Goal: Transaction & Acquisition: Purchase product/service

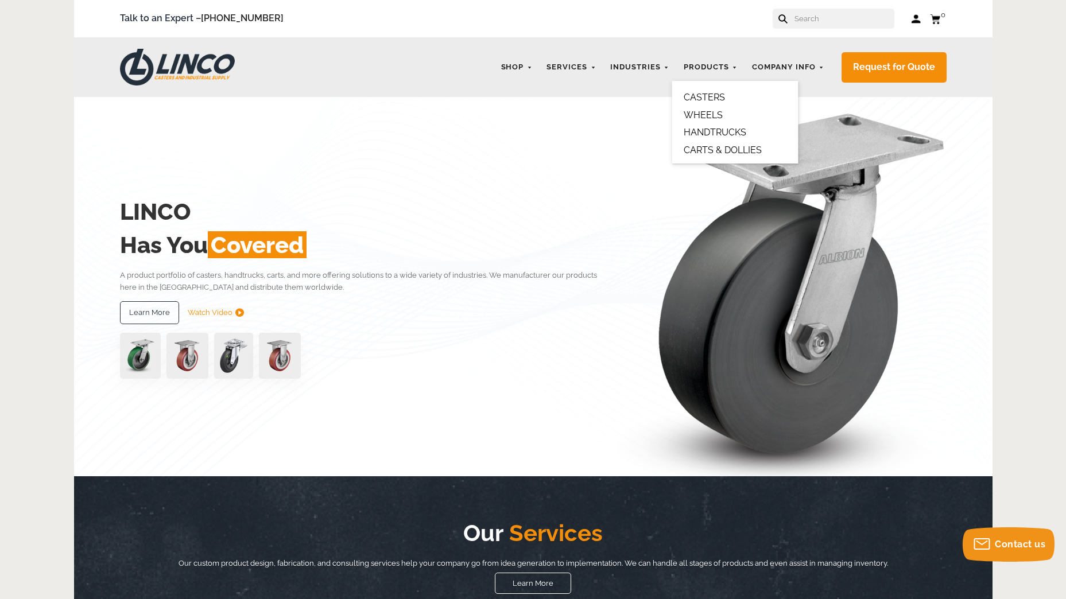
click at [713, 93] on link "CASTERS" at bounding box center [704, 97] width 41 height 11
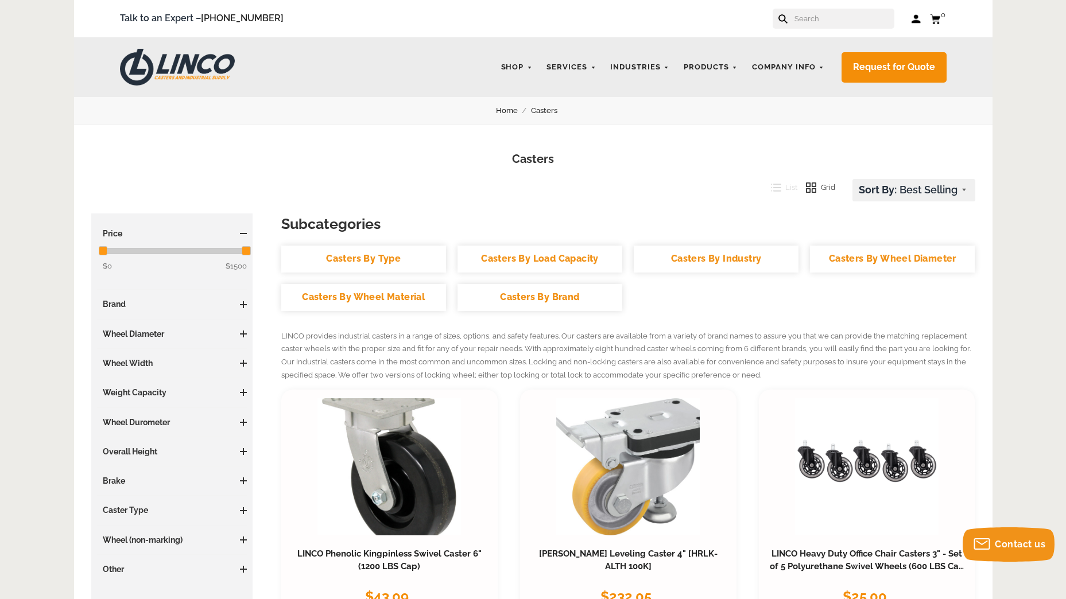
click at [244, 332] on span at bounding box center [243, 334] width 7 height 7
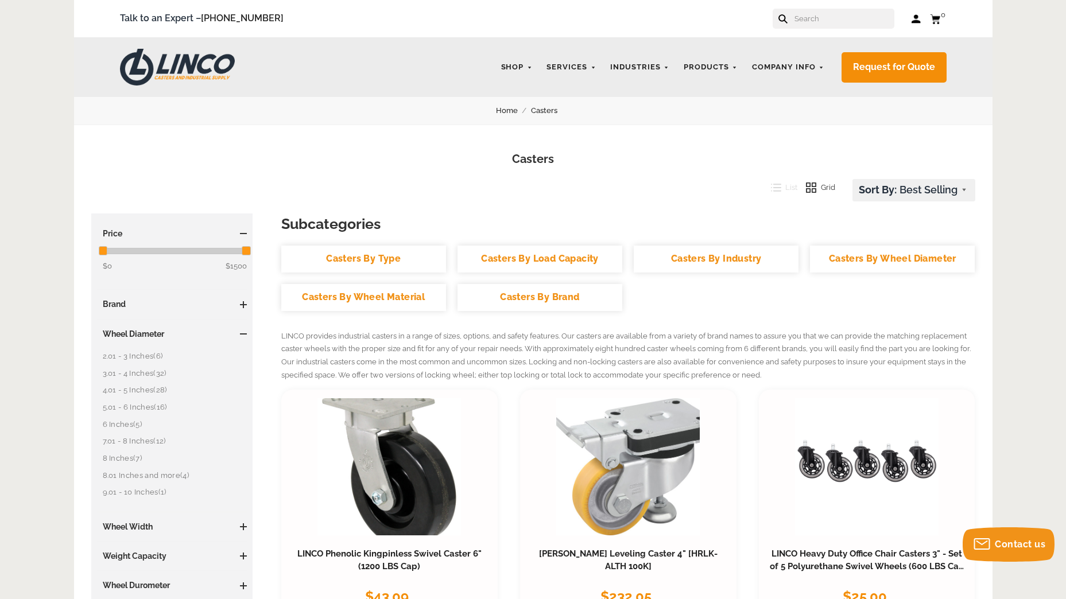
click at [136, 390] on link "4.01 - 5 Inches (28)" at bounding box center [175, 390] width 145 height 13
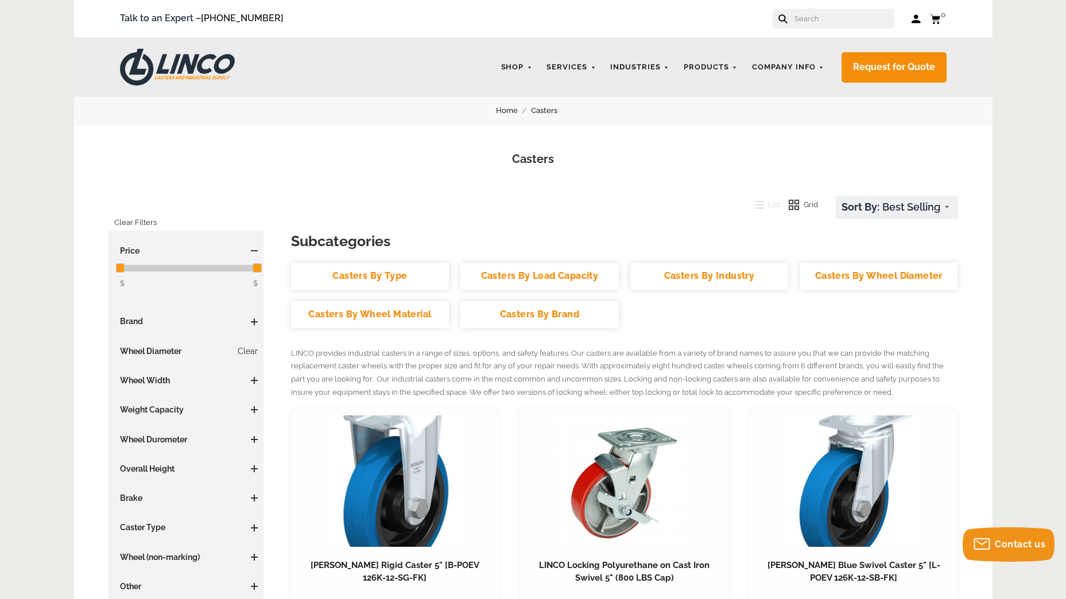
click at [253, 379] on span at bounding box center [254, 380] width 7 height 7
click at [140, 452] on link "2 Inches (8)" at bounding box center [189, 454] width 138 height 13
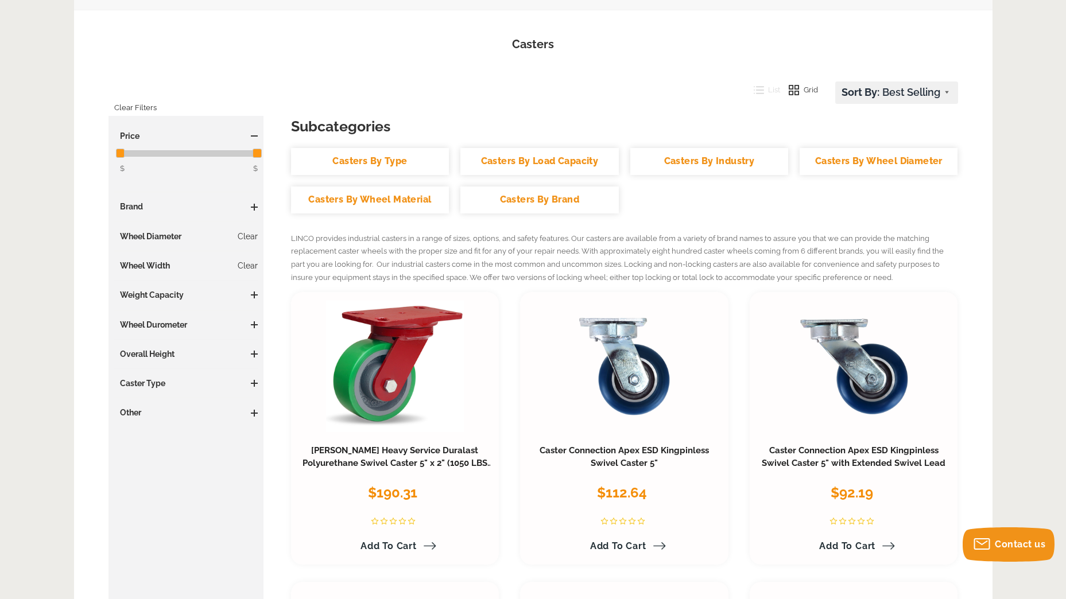
scroll to position [172, 0]
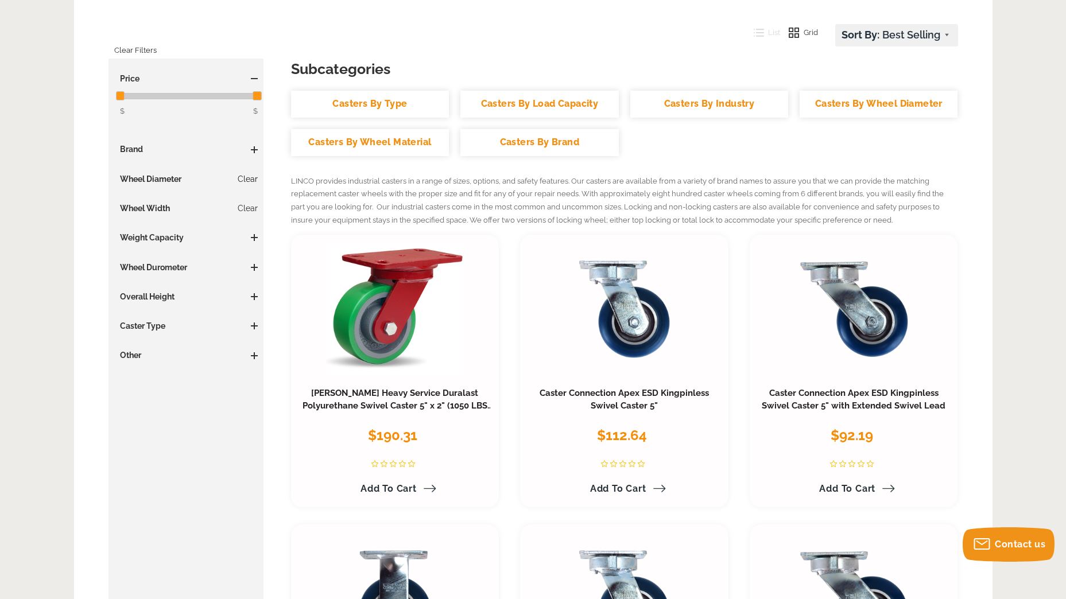
click at [251, 179] on link "Clear" at bounding box center [248, 178] width 20 height 11
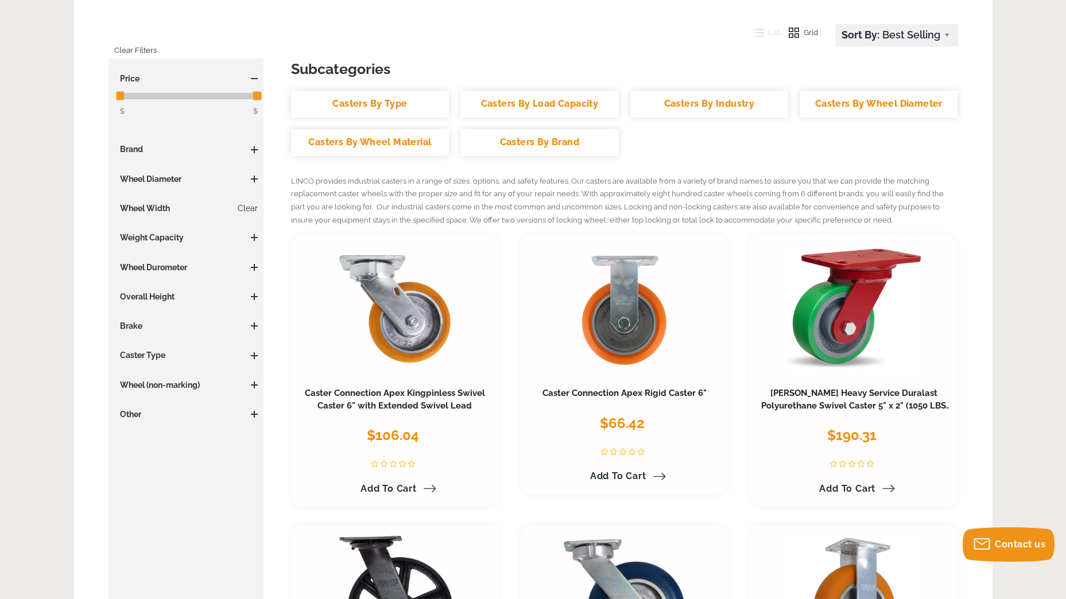
click at [253, 177] on span at bounding box center [254, 179] width 7 height 7
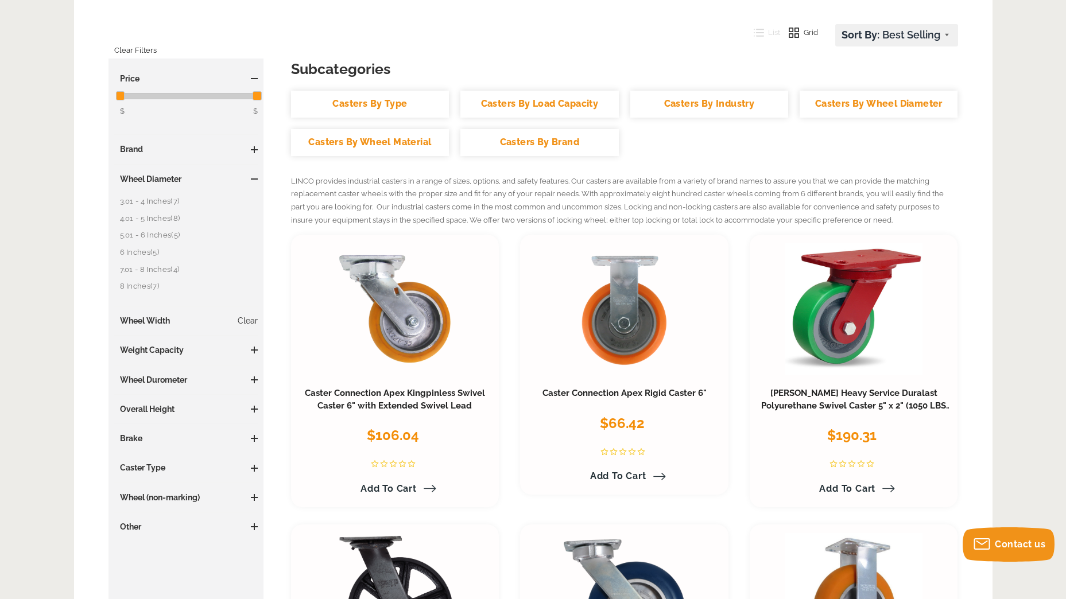
click at [164, 203] on link "3.01 - 4 Inches (7)" at bounding box center [189, 201] width 138 height 13
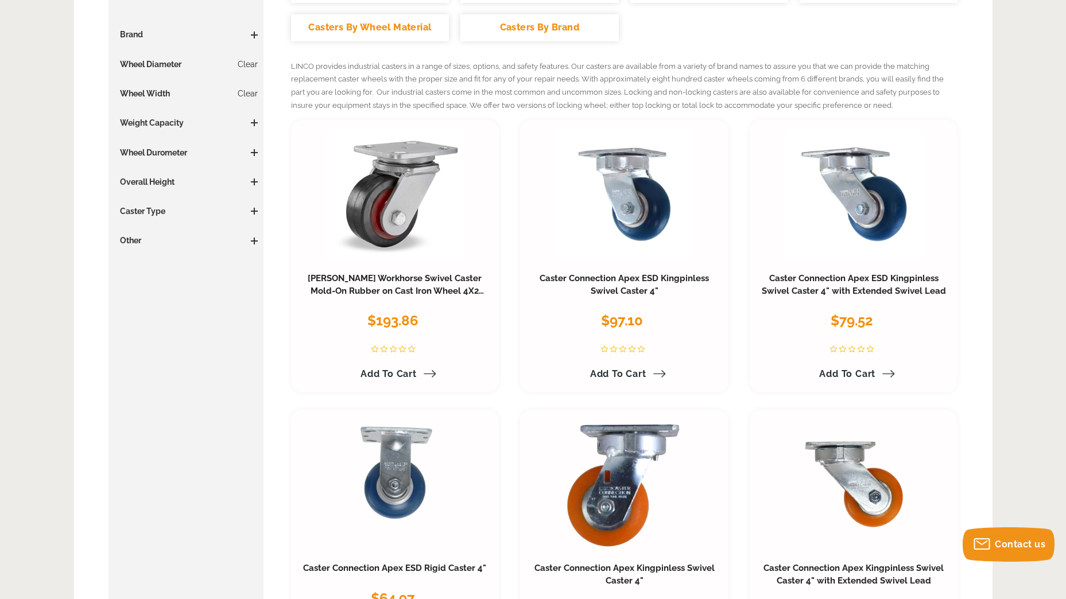
scroll to position [230, 0]
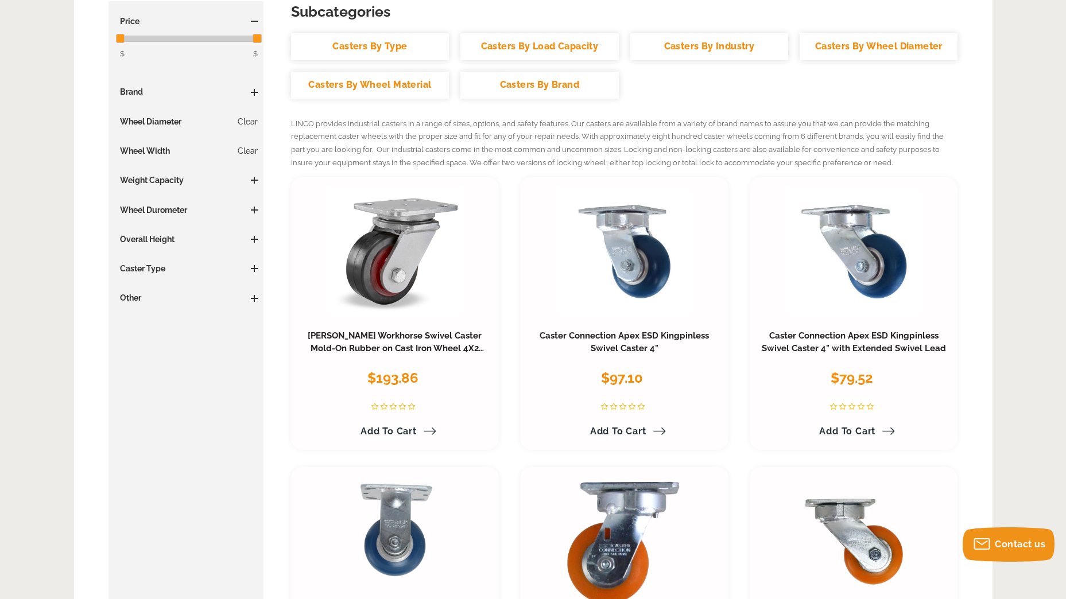
click at [255, 239] on span at bounding box center [254, 239] width 7 height 1
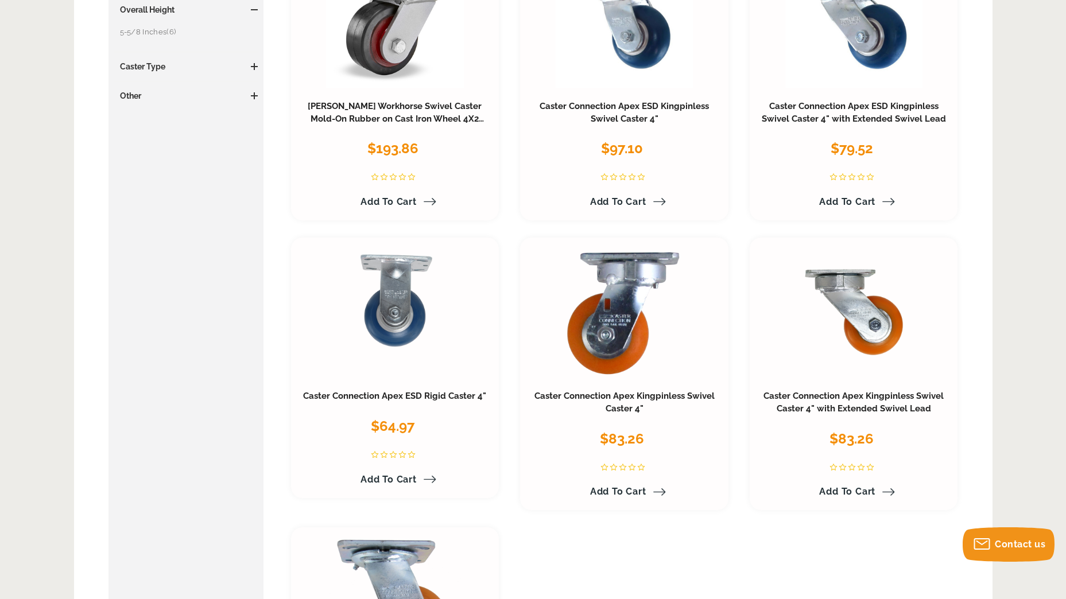
scroll to position [172, 0]
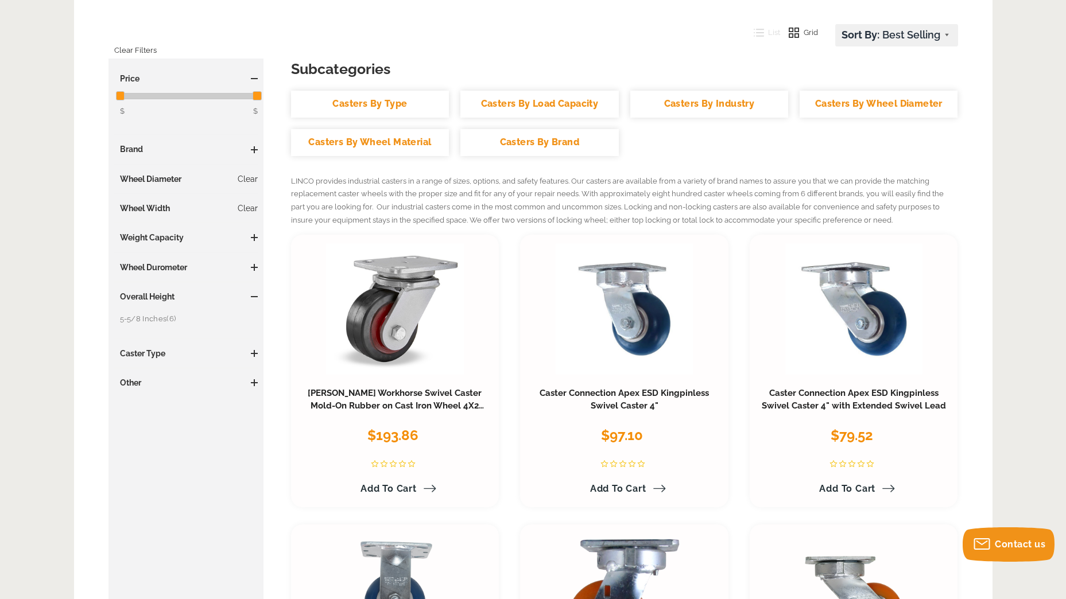
click at [253, 237] on span at bounding box center [254, 237] width 7 height 7
click at [256, 237] on span at bounding box center [254, 237] width 7 height 7
